Goal: Transaction & Acquisition: Purchase product/service

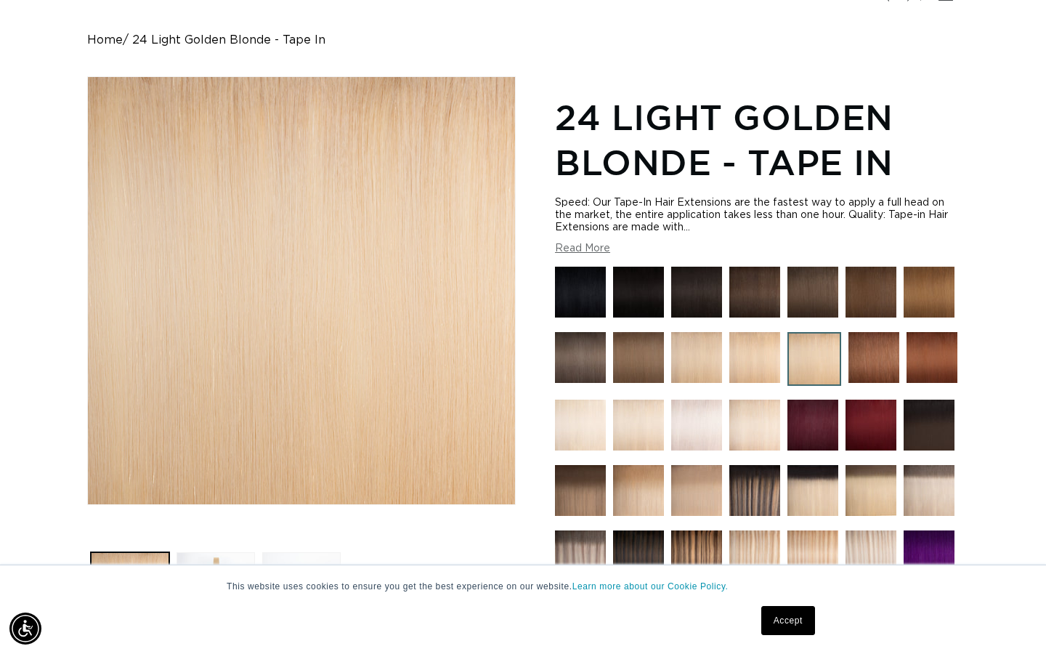
scroll to position [139, 0]
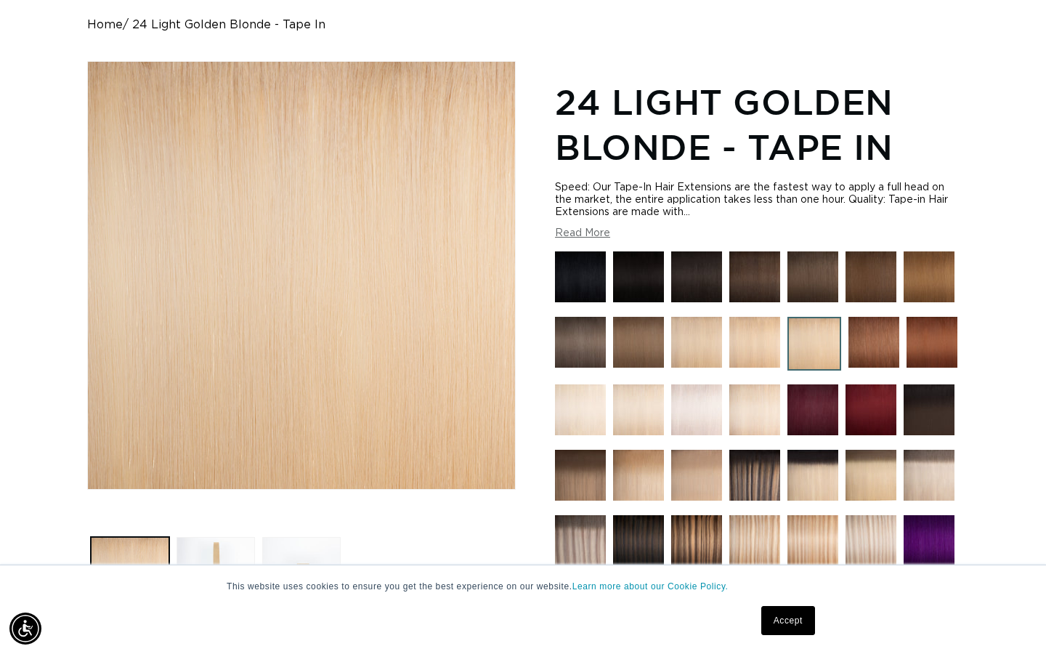
click at [798, 606] on link "Accept" at bounding box center [788, 620] width 54 height 29
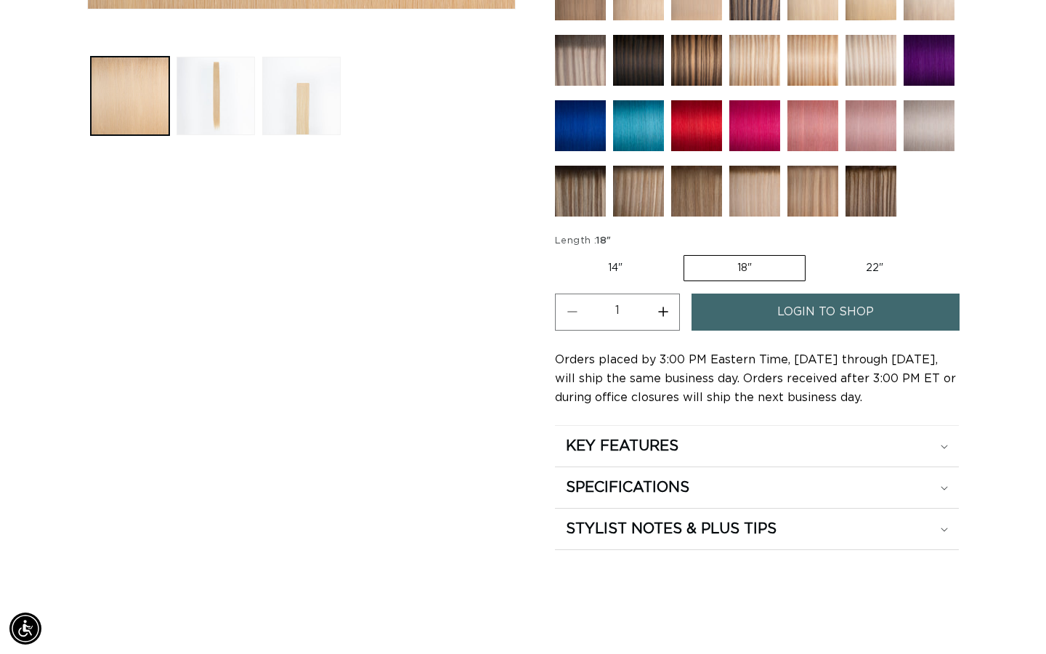
scroll to position [0, 943]
click at [869, 265] on label "22" Variant sold out or unavailable" at bounding box center [874, 268] width 123 height 25
click at [814, 253] on input "22" Variant sold out or unavailable" at bounding box center [813, 252] width 1 height 1
radio input "true"
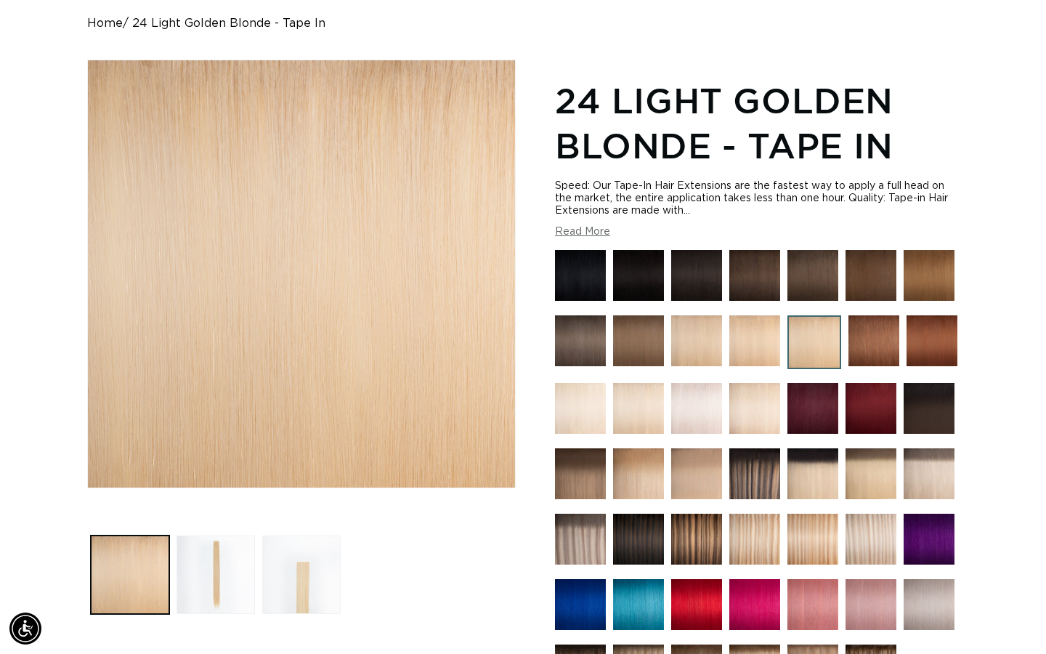
scroll to position [0, 0]
click at [748, 333] on img at bounding box center [754, 340] width 51 height 51
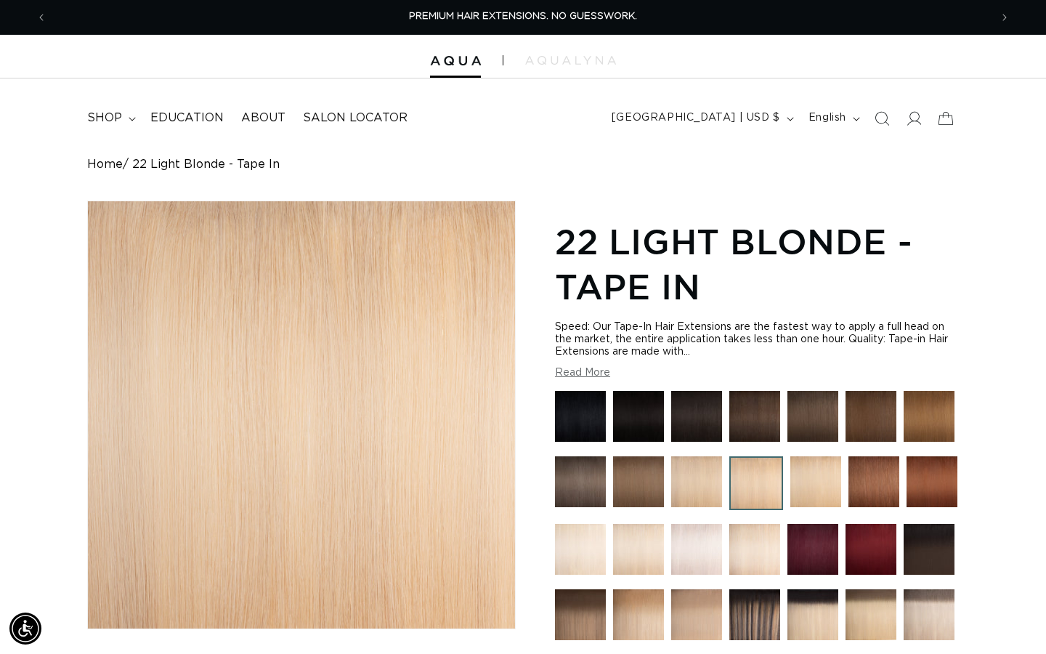
click at [702, 474] on img at bounding box center [696, 481] width 51 height 51
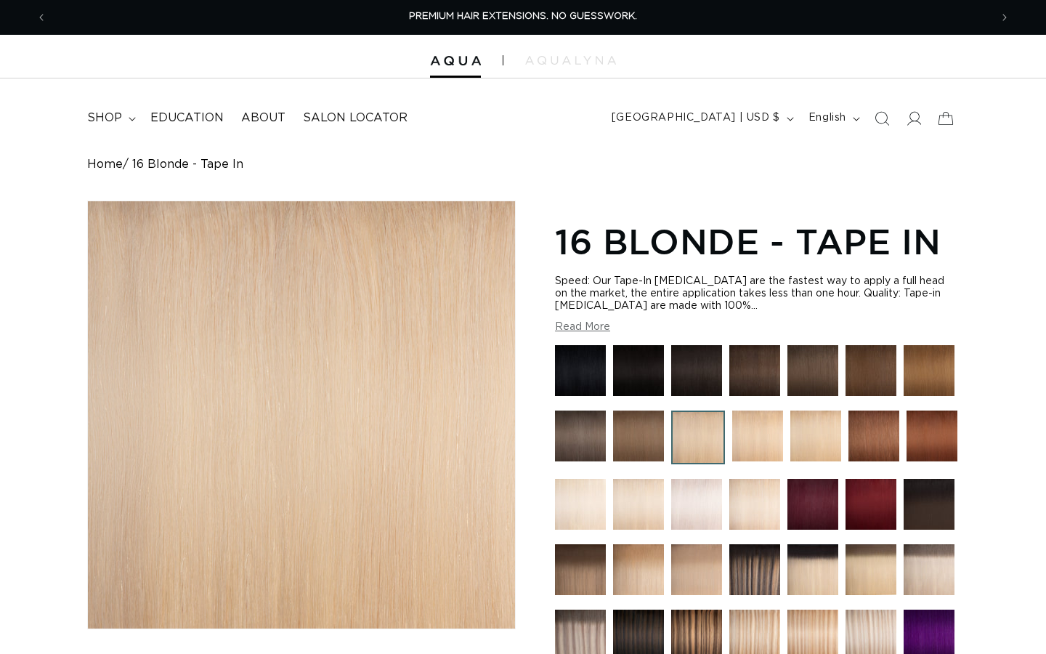
click at [750, 438] on img at bounding box center [757, 435] width 51 height 51
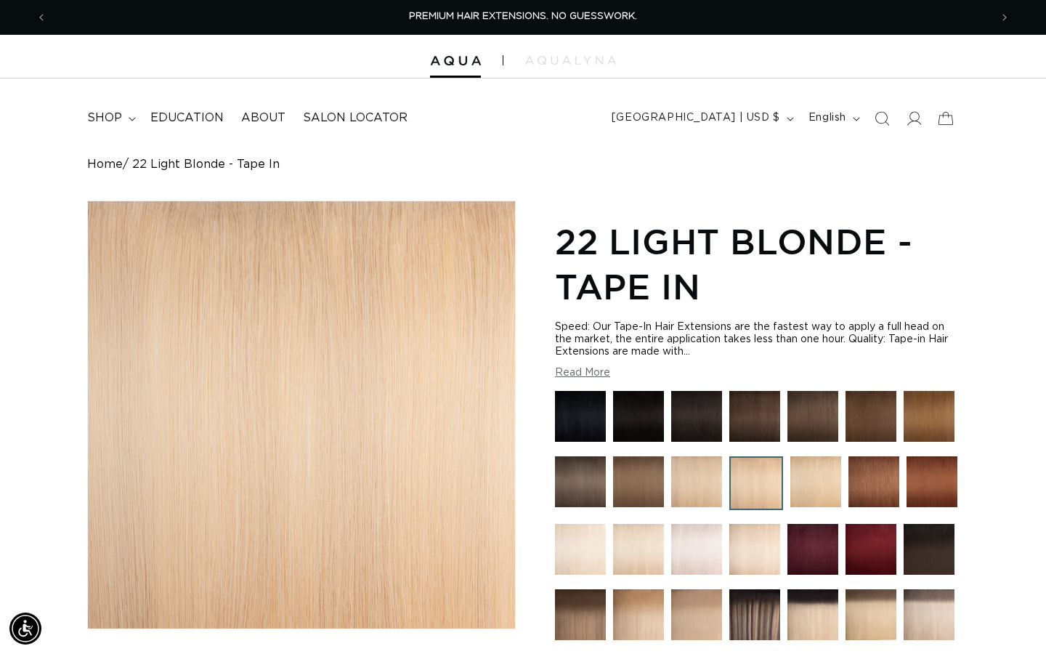
click at [436, 14] on span "PREMIUM HAIR EXTENSIONS. NO GUESSWORK." at bounding box center [523, 16] width 228 height 9
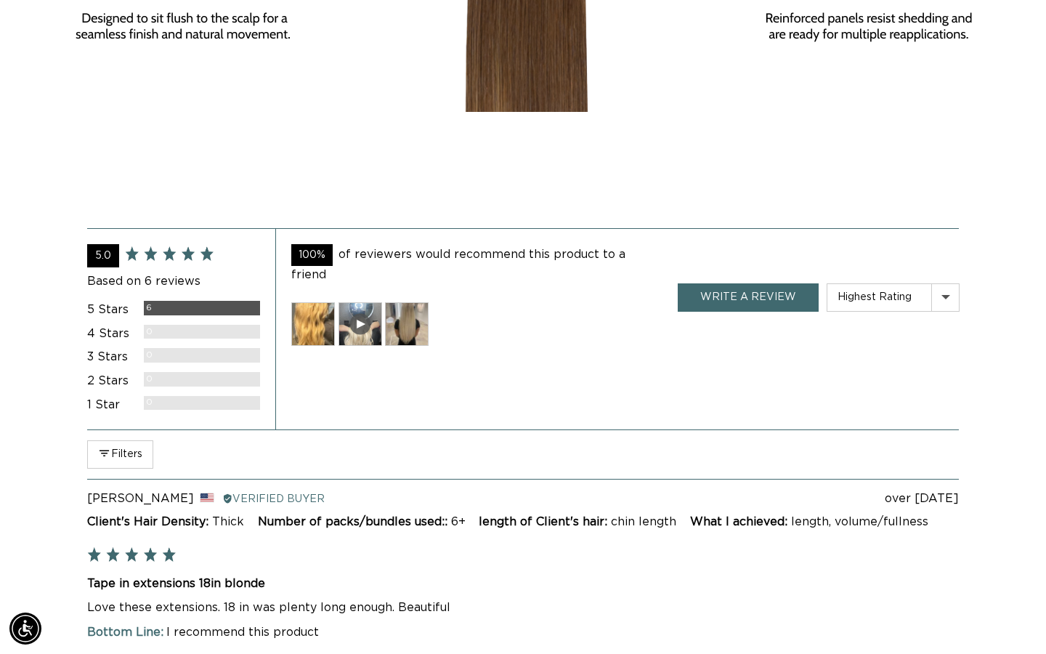
scroll to position [2871, 0]
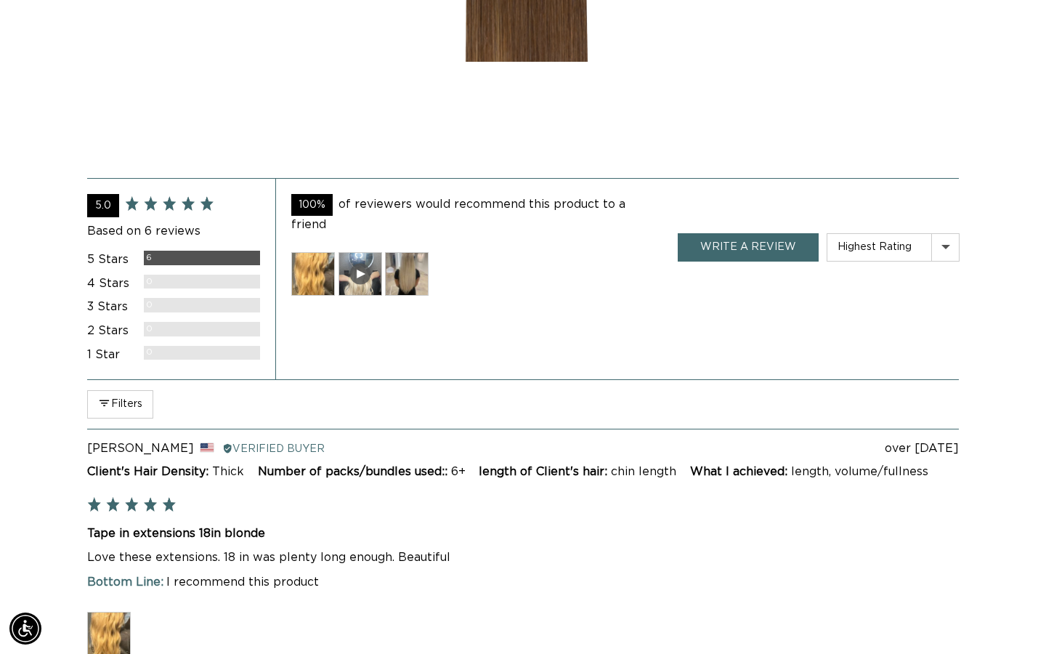
click at [356, 258] on div at bounding box center [361, 274] width 44 height 44
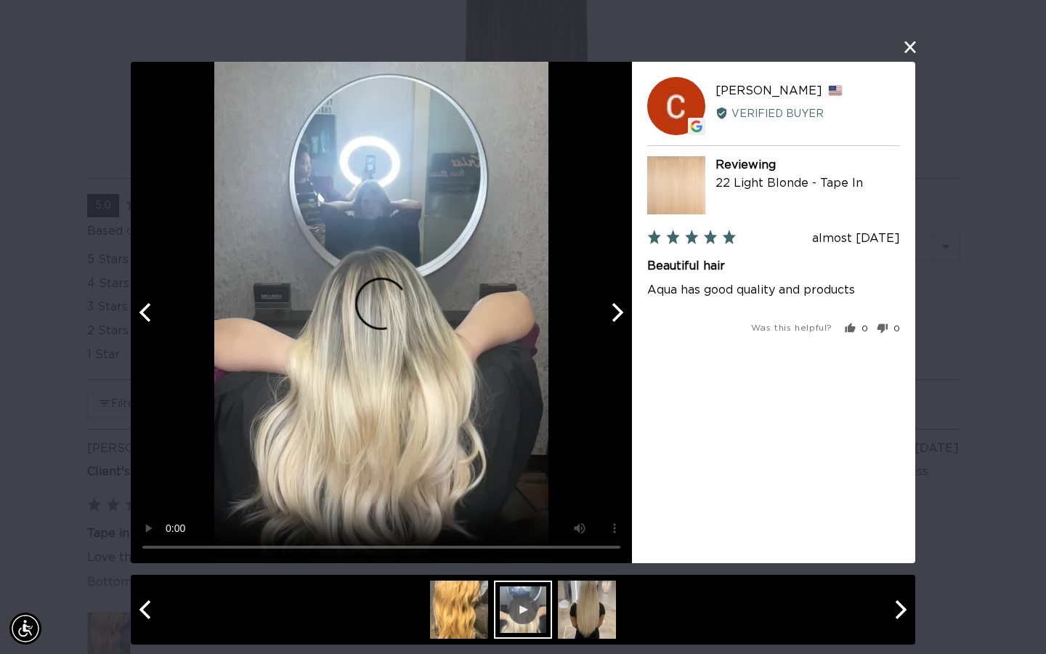
scroll to position [0, 1886]
drag, startPoint x: 910, startPoint y: 84, endPoint x: 910, endPoint y: 73, distance: 10.9
click at [910, 73] on div "CA Christina A. Reviewed by Christina A., from United States Verified Buyer Rev…" at bounding box center [773, 312] width 283 height 501
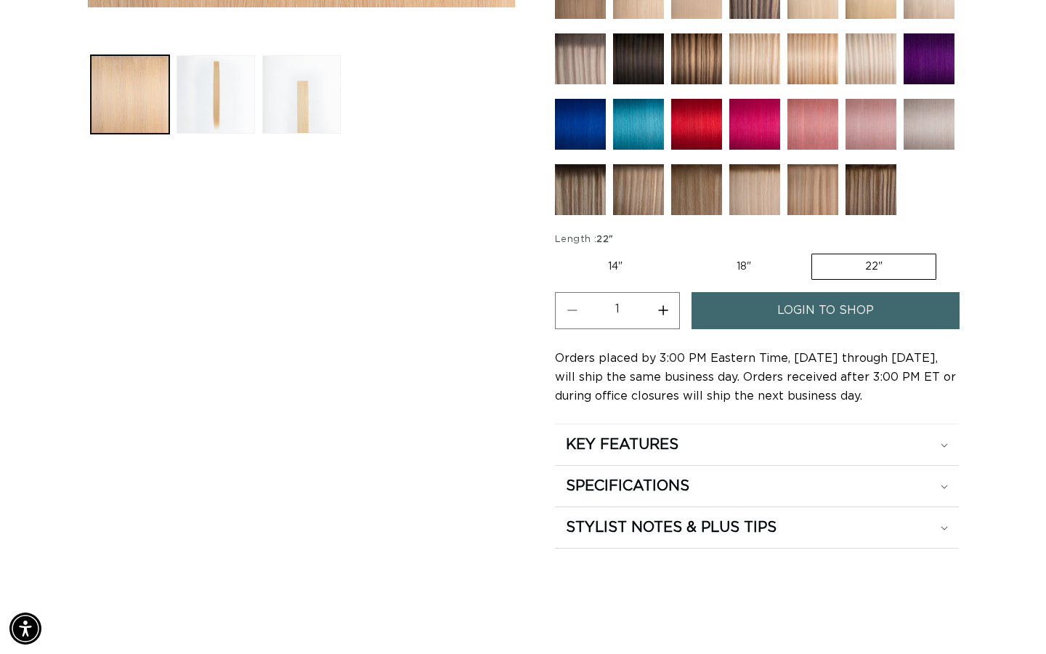
scroll to position [0, 943]
drag, startPoint x: 556, startPoint y: 132, endPoint x: 846, endPoint y: 0, distance: 318.6
